Goal: Information Seeking & Learning: Learn about a topic

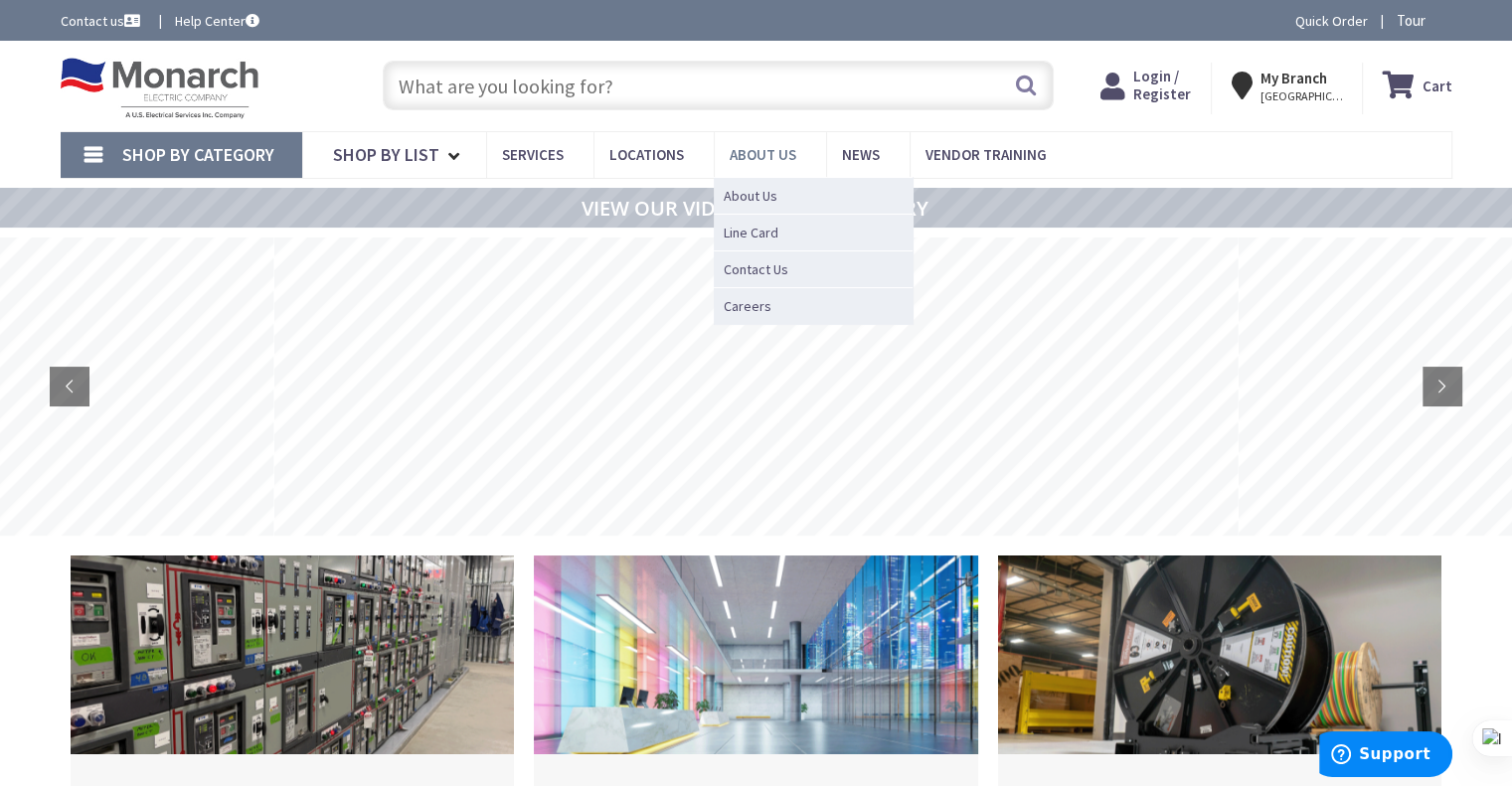
click at [770, 153] on span "About Us" at bounding box center [762, 154] width 67 height 19
click at [767, 190] on span "About Us" at bounding box center [751, 196] width 54 height 20
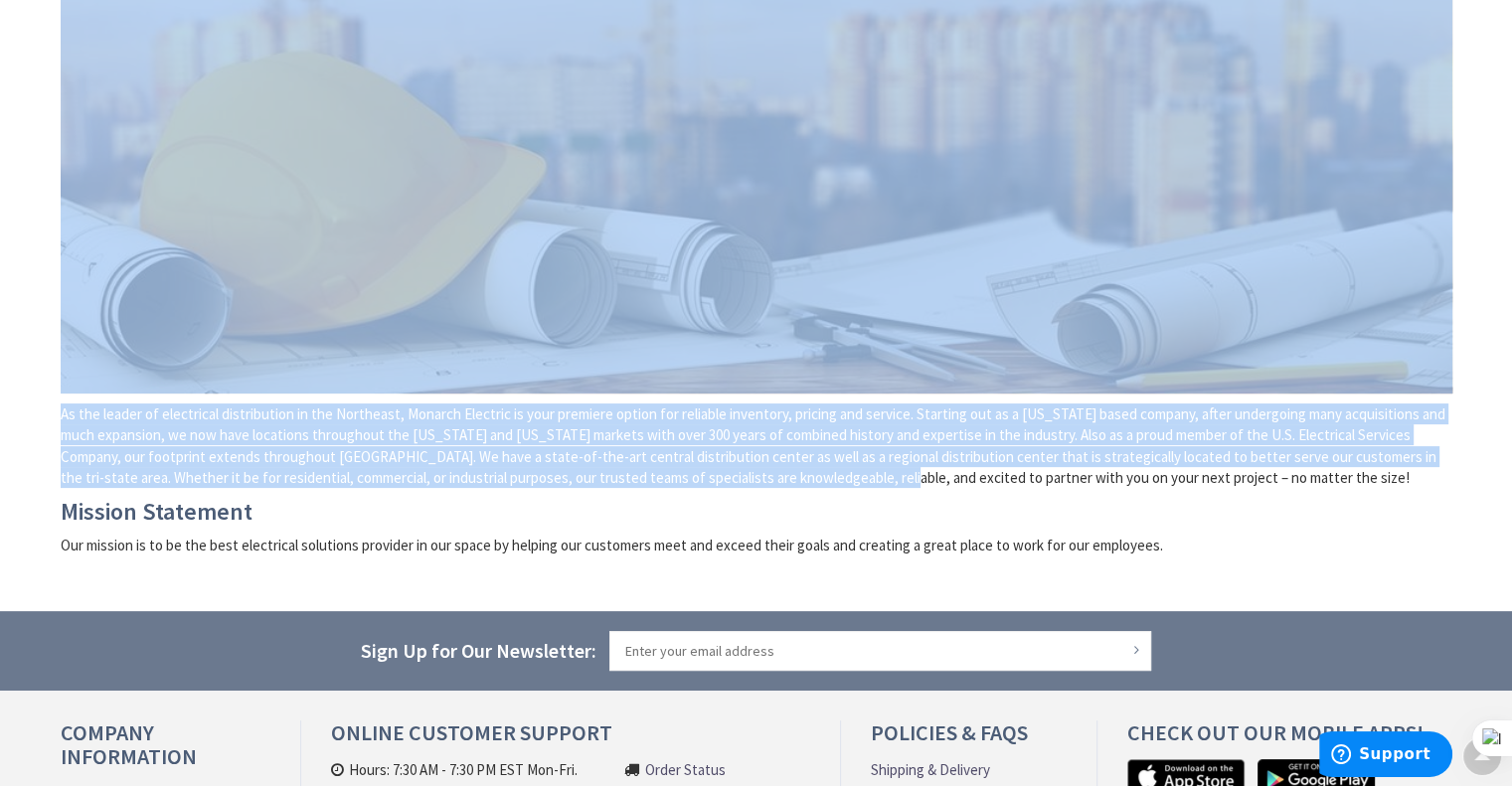
drag, startPoint x: 56, startPoint y: 413, endPoint x: 884, endPoint y: 488, distance: 831.4
click at [884, 488] on main "About Us As the leader of electrical distribution in the Northeast, Monarch Ele…" at bounding box center [756, 275] width 1491 height 669
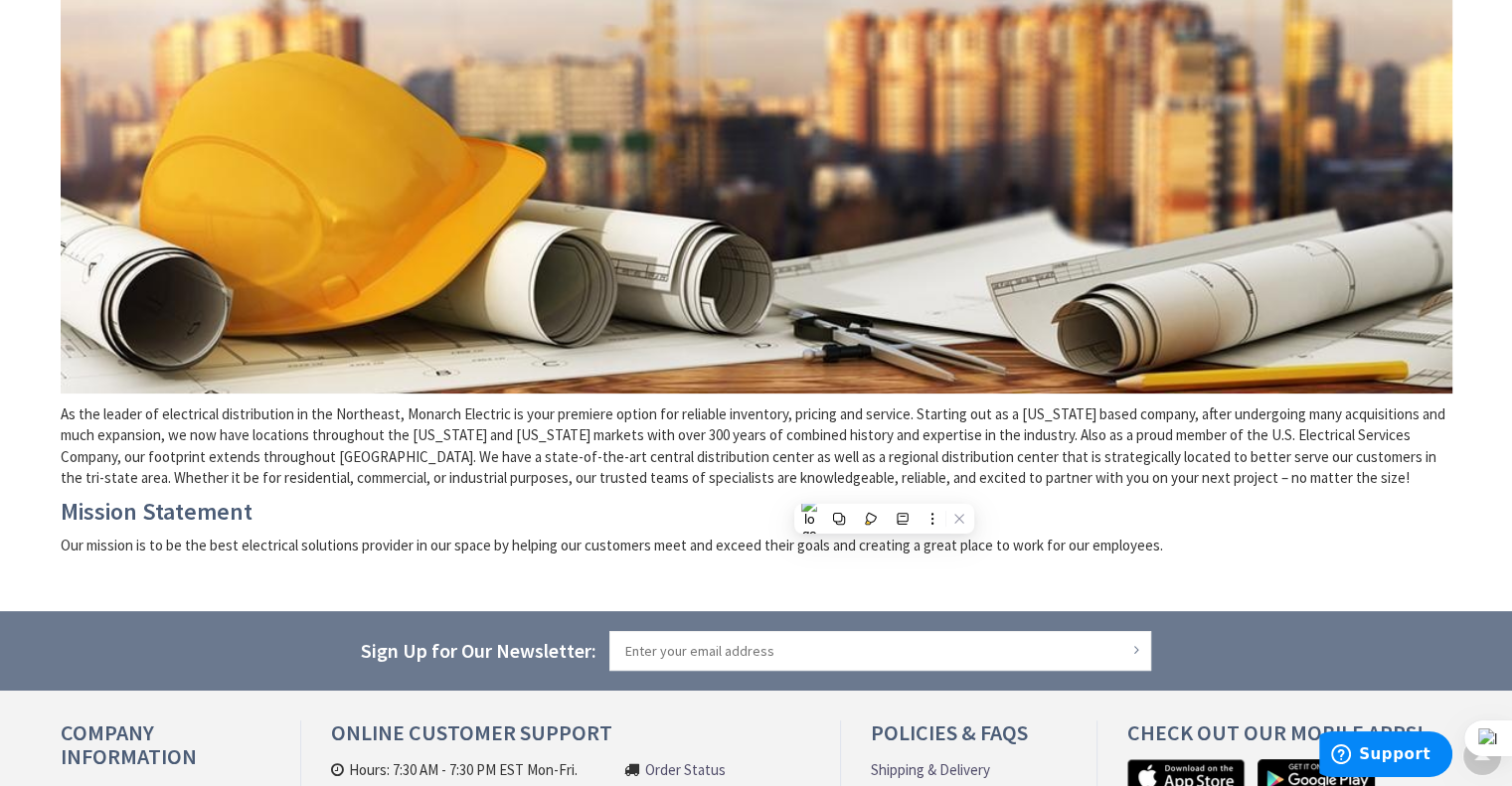
click at [613, 518] on h3 "Mission Statement" at bounding box center [756, 512] width 1392 height 26
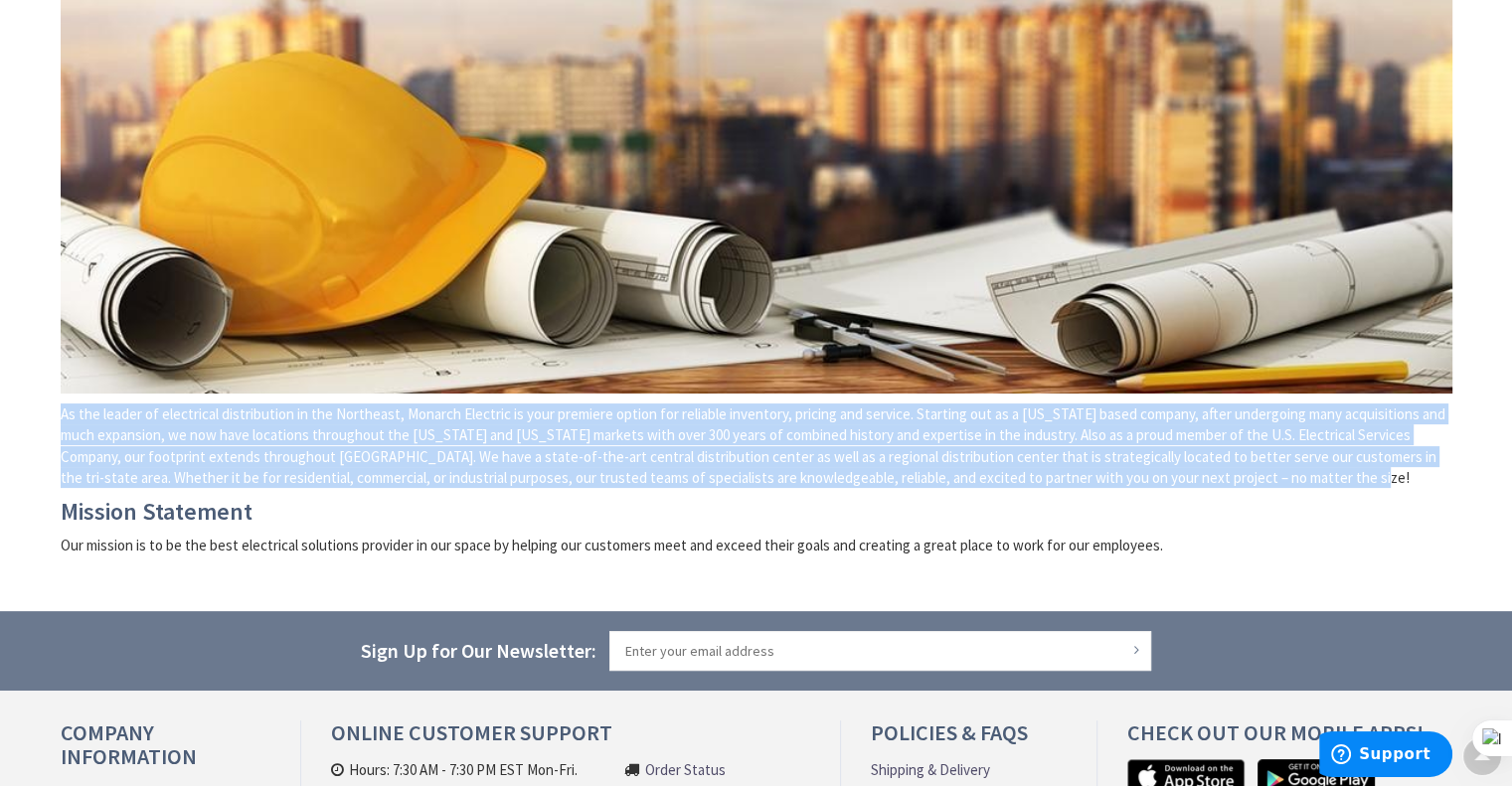
drag, startPoint x: 1351, startPoint y: 477, endPoint x: 60, endPoint y: 417, distance: 1292.4
click at [61, 417] on p "As the leader of electrical distribution in the Northeast, Monarch Electric is …" at bounding box center [756, 446] width 1392 height 86
copy p "As the leader of electrical distribution in the Northeast, Monarch Electric is …"
